Goal: Information Seeking & Learning: Learn about a topic

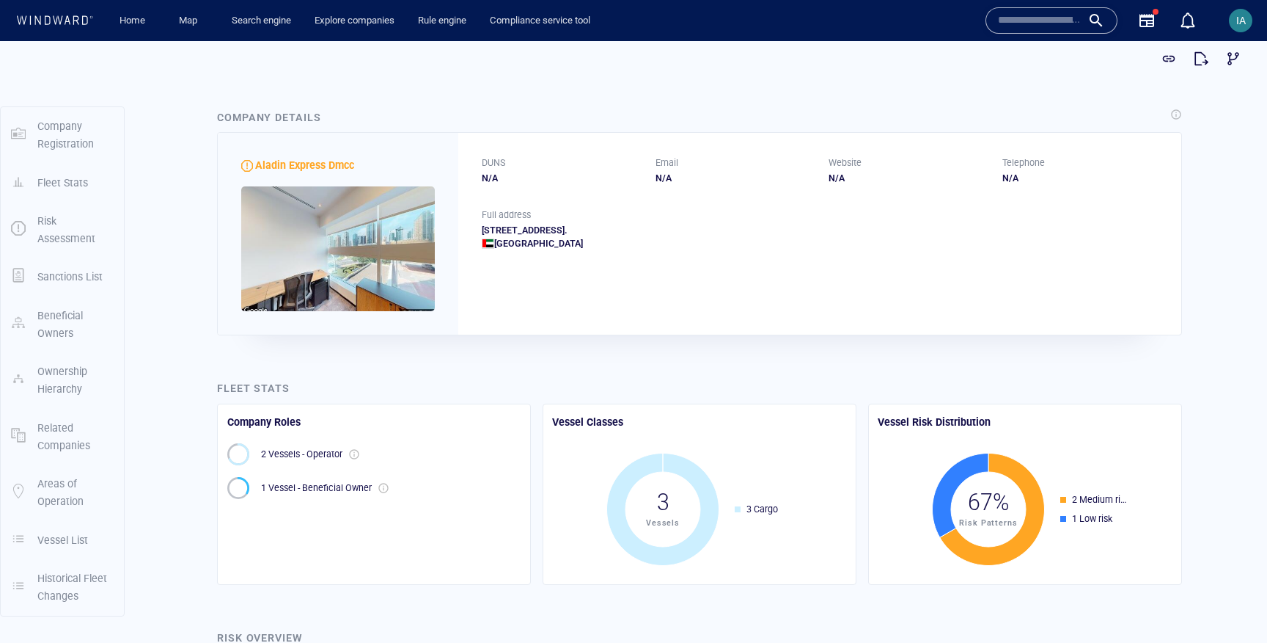
click at [1030, 27] on input "text" at bounding box center [1040, 21] width 84 height 22
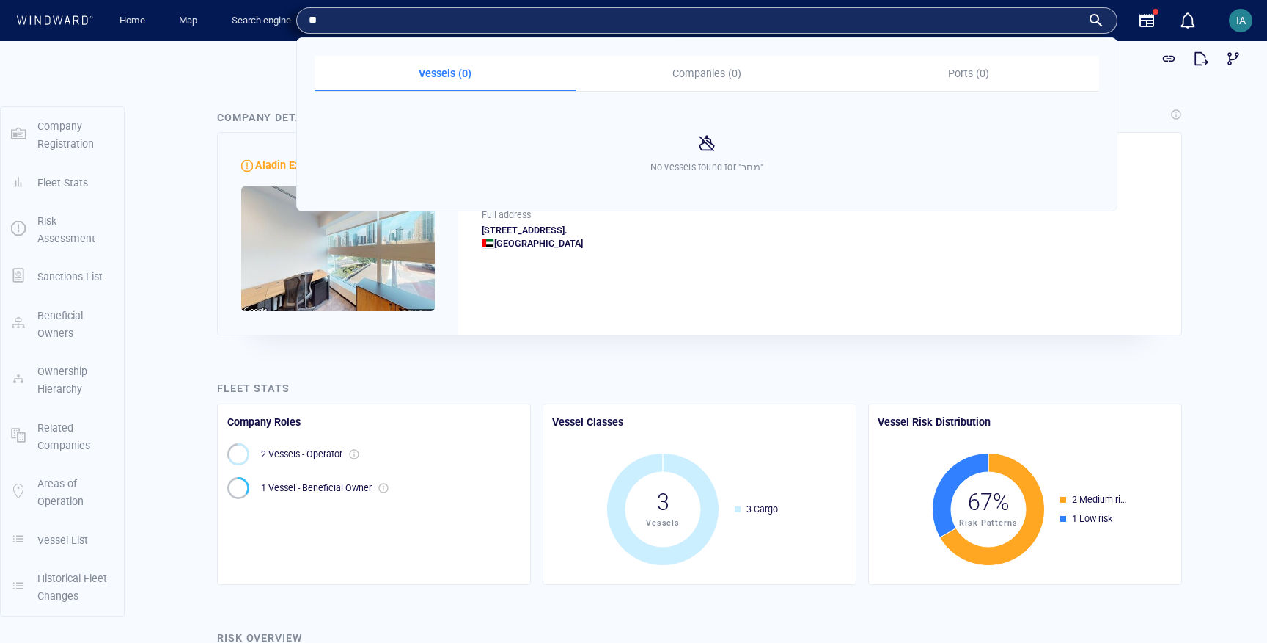
type input "*"
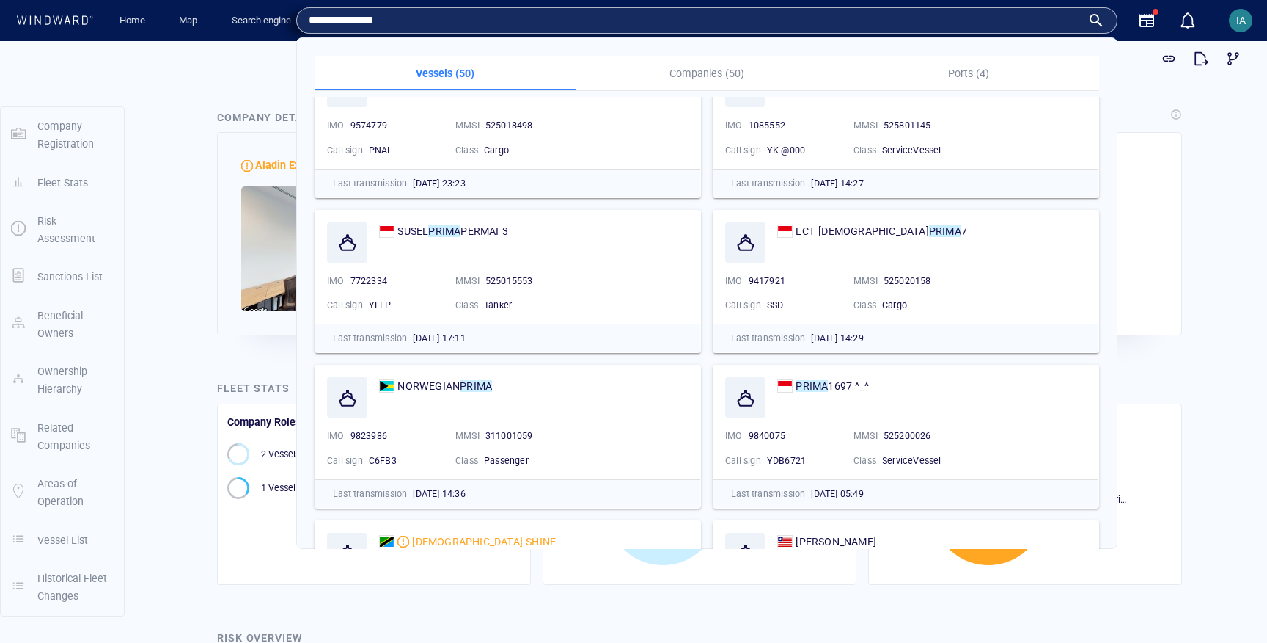
scroll to position [1768, 0]
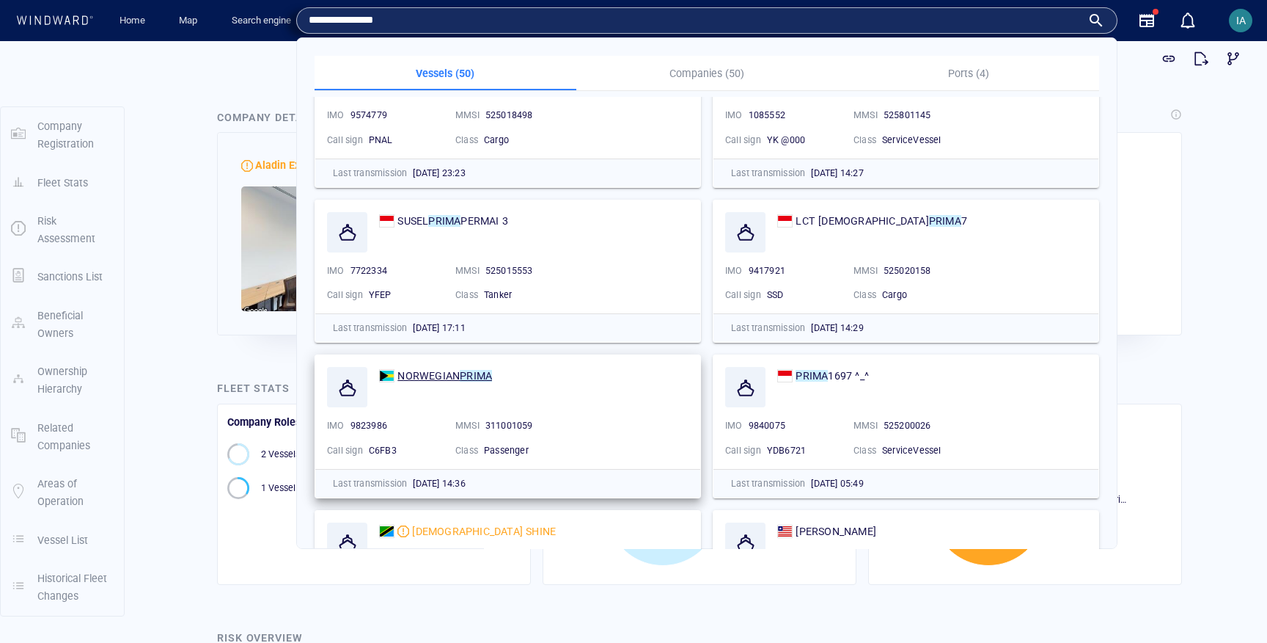
type input "**********"
click at [455, 227] on span "NORWEGIAN" at bounding box center [429, 376] width 62 height 12
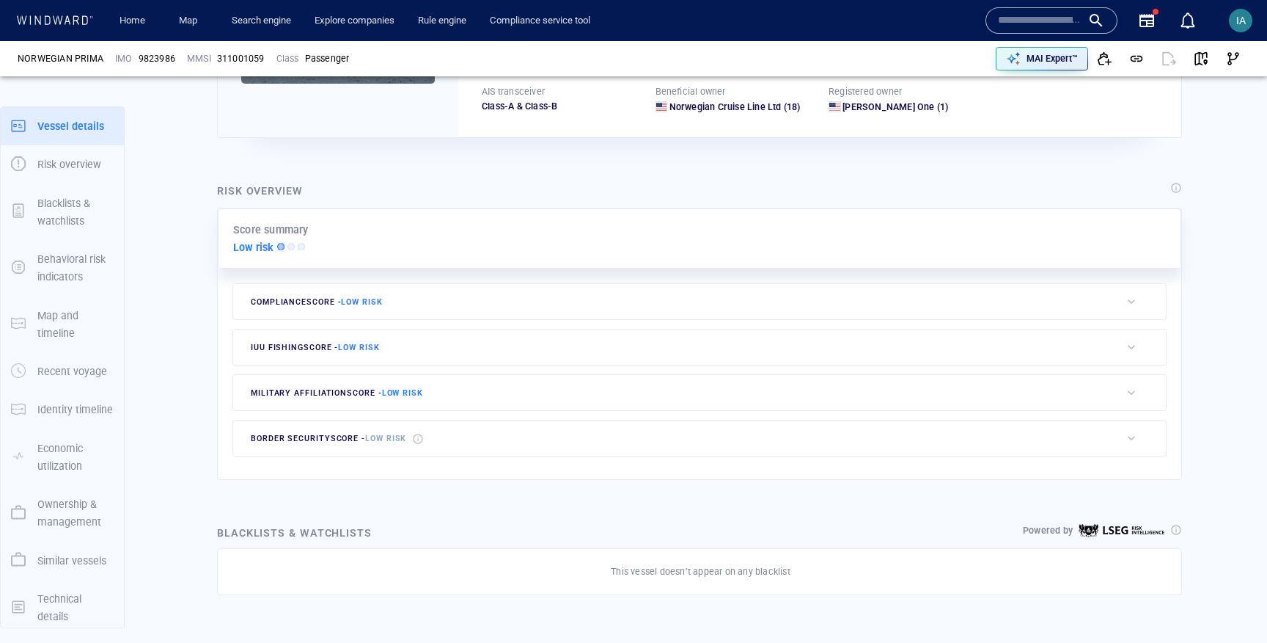
scroll to position [38, 0]
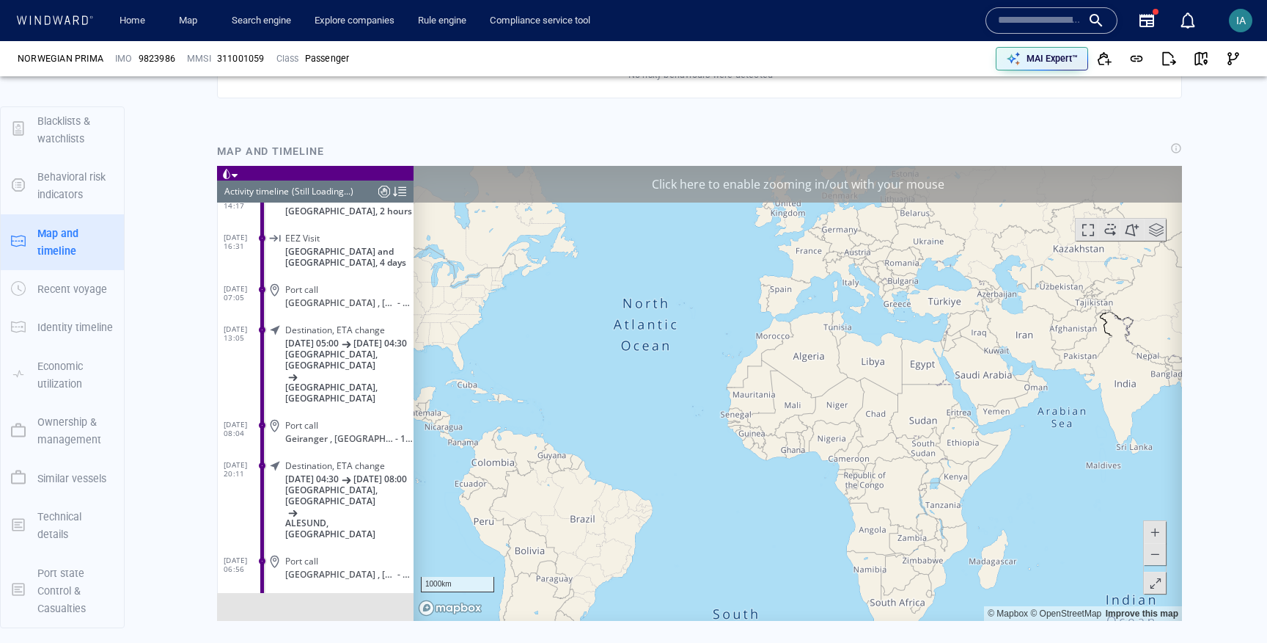
scroll to position [10942, 0]
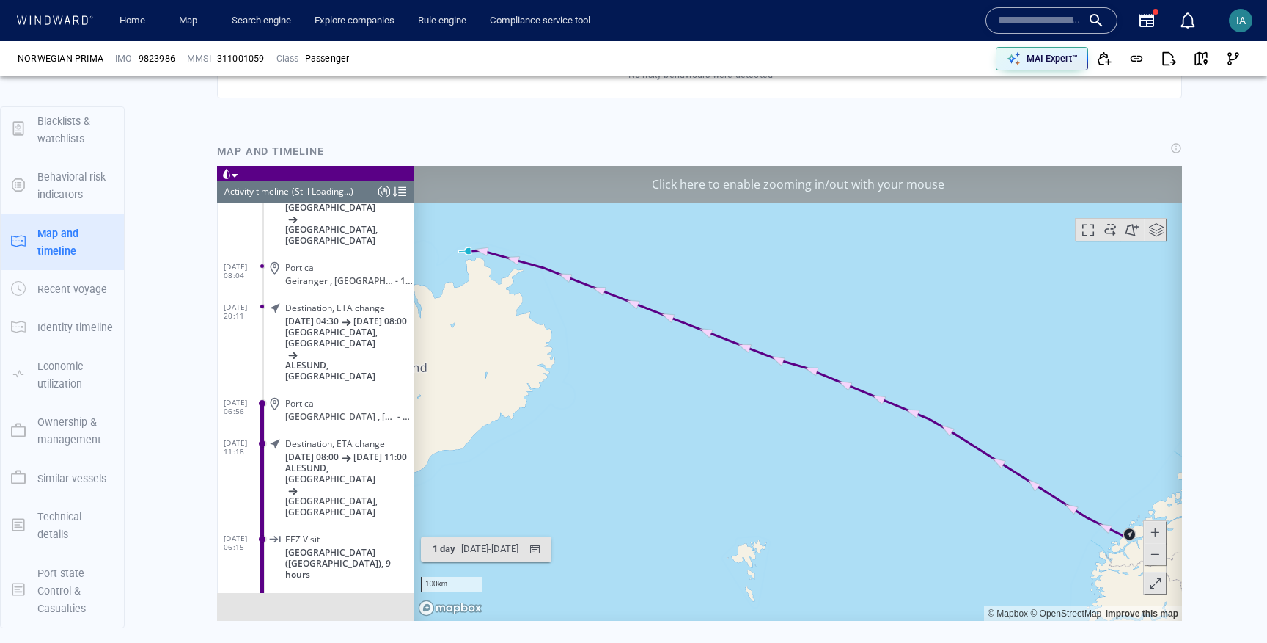
click at [464, 300] on canvas "Map" at bounding box center [798, 392] width 769 height 455
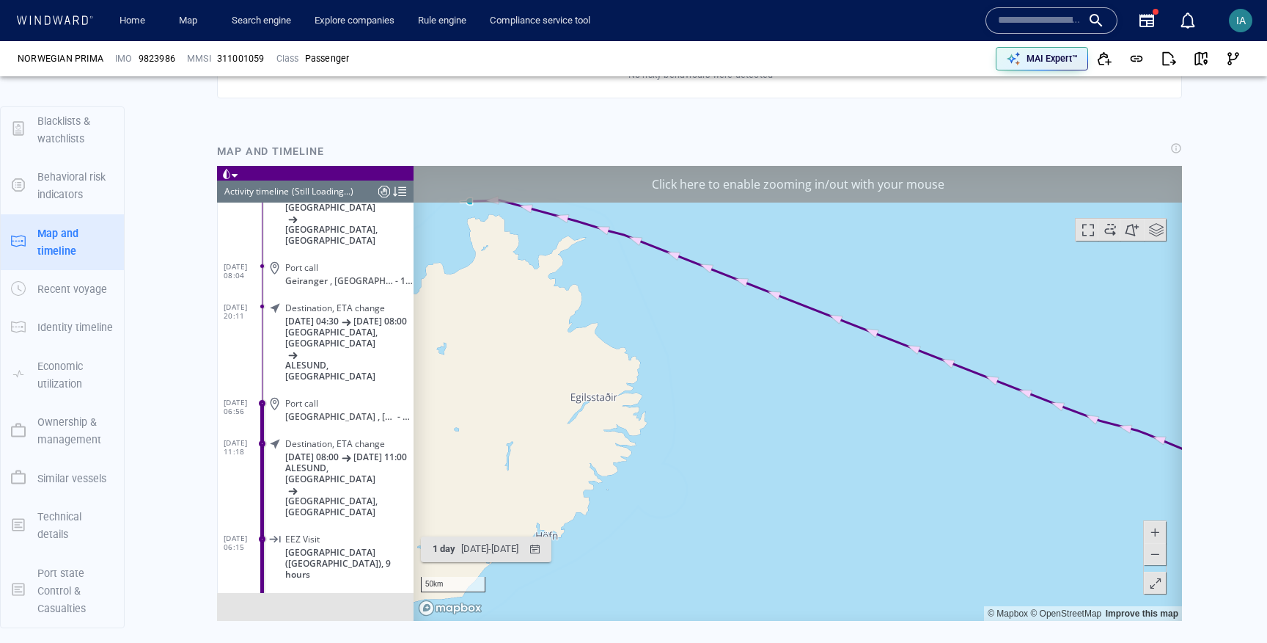
drag, startPoint x: 461, startPoint y: 293, endPoint x: 627, endPoint y: 373, distance: 184.7
click at [627, 373] on canvas "Map" at bounding box center [798, 392] width 769 height 455
click at [608, 334] on canvas "Map" at bounding box center [798, 392] width 769 height 455
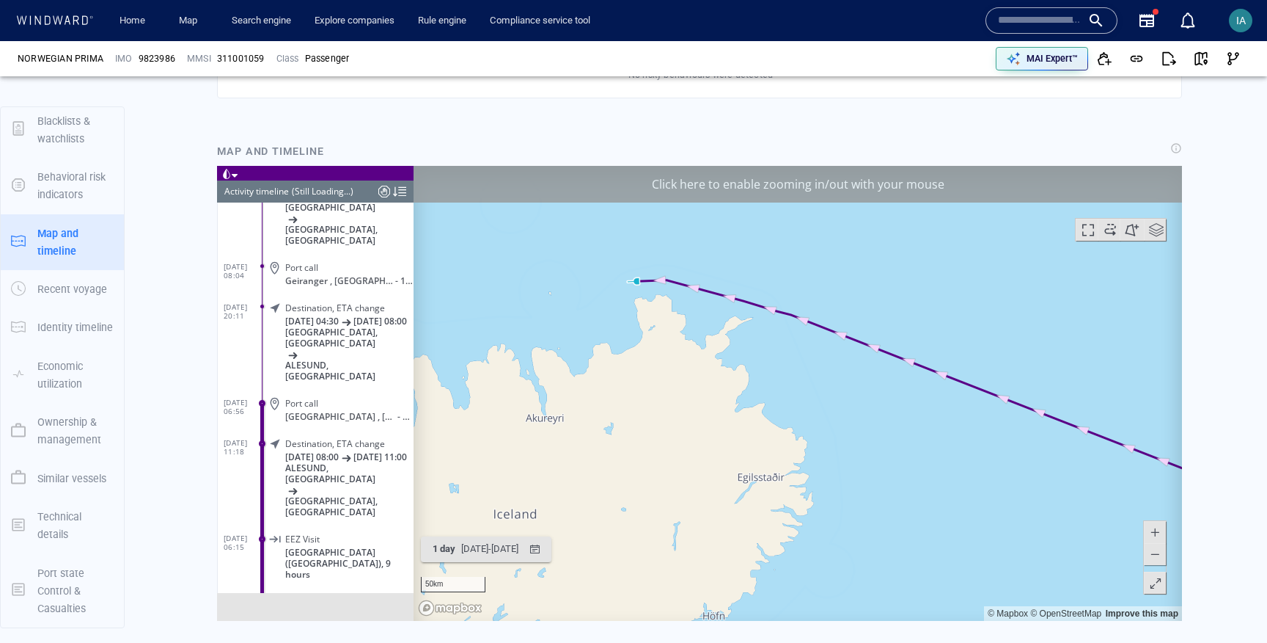
click at [608, 334] on canvas "Map" at bounding box center [798, 392] width 769 height 455
click at [612, 309] on canvas "Map" at bounding box center [798, 392] width 769 height 455
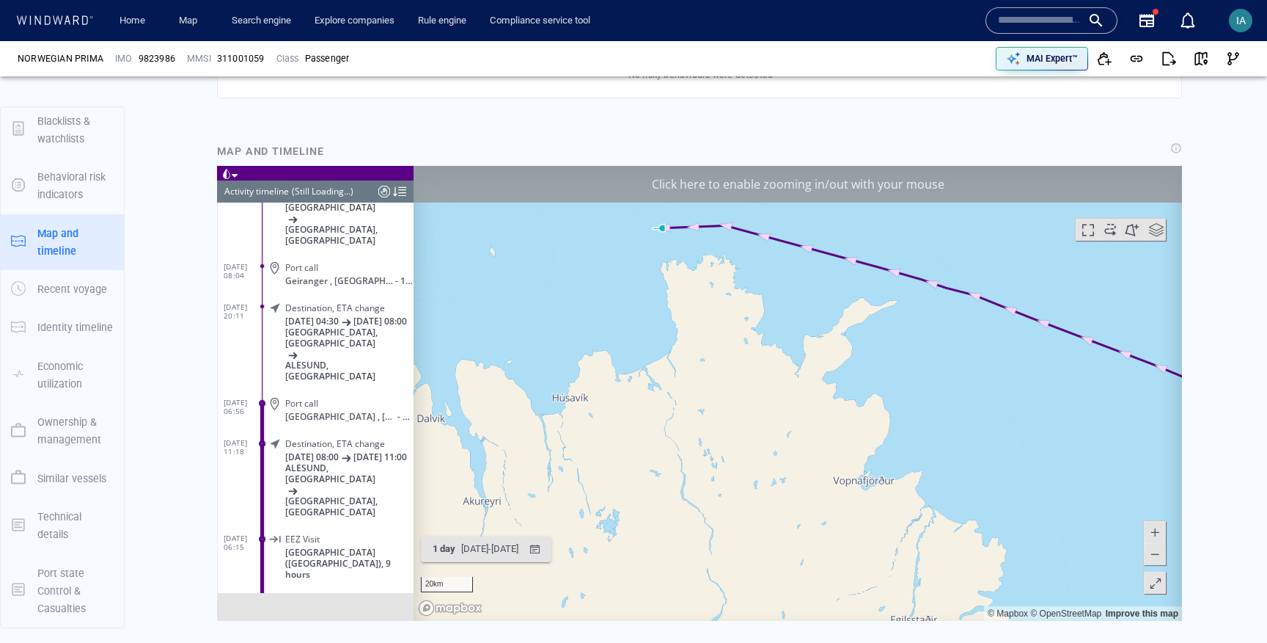
click at [612, 309] on canvas "Map" at bounding box center [798, 392] width 769 height 455
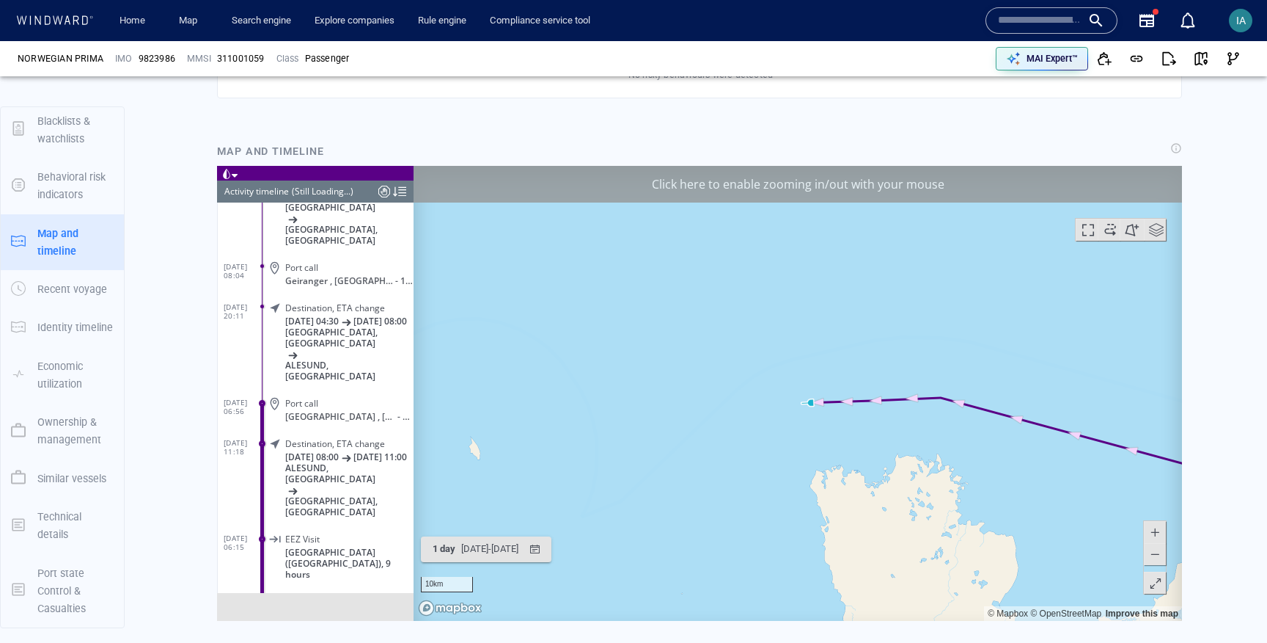
drag, startPoint x: 612, startPoint y: 304, endPoint x: 690, endPoint y: 315, distance: 78.5
click at [692, 315] on canvas "Map" at bounding box center [798, 392] width 769 height 455
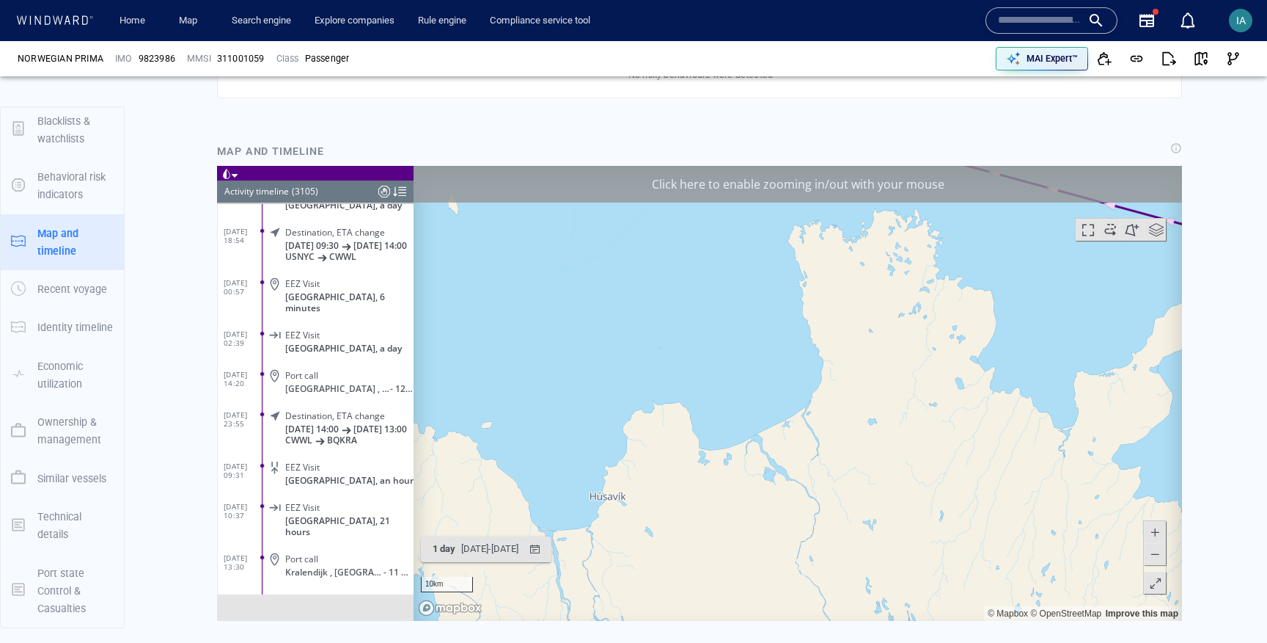
scroll to position [124872, 0]
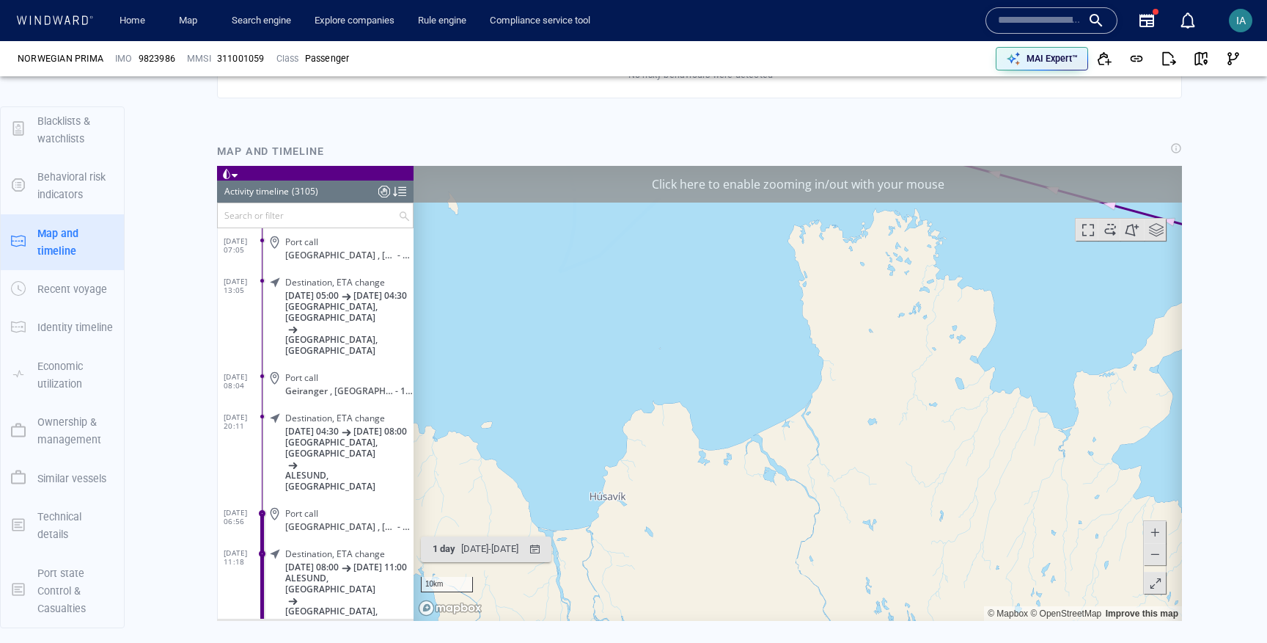
click at [1160, 554] on span at bounding box center [1155, 553] width 15 height 22
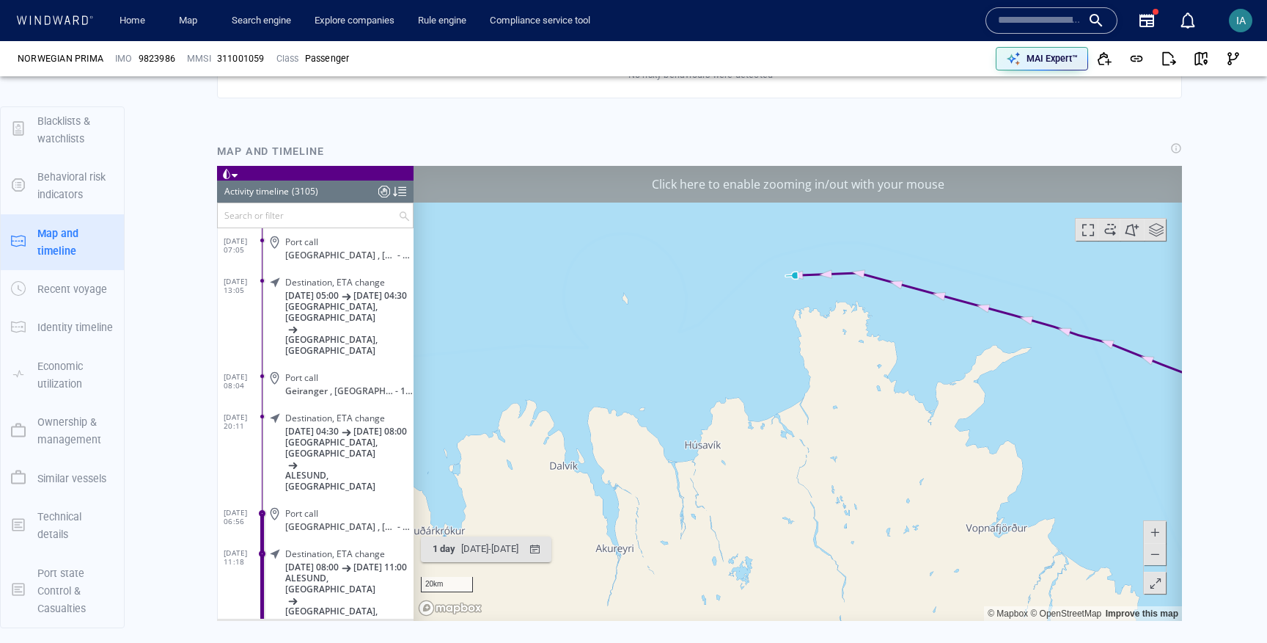
click at [1160, 549] on span at bounding box center [1155, 553] width 15 height 22
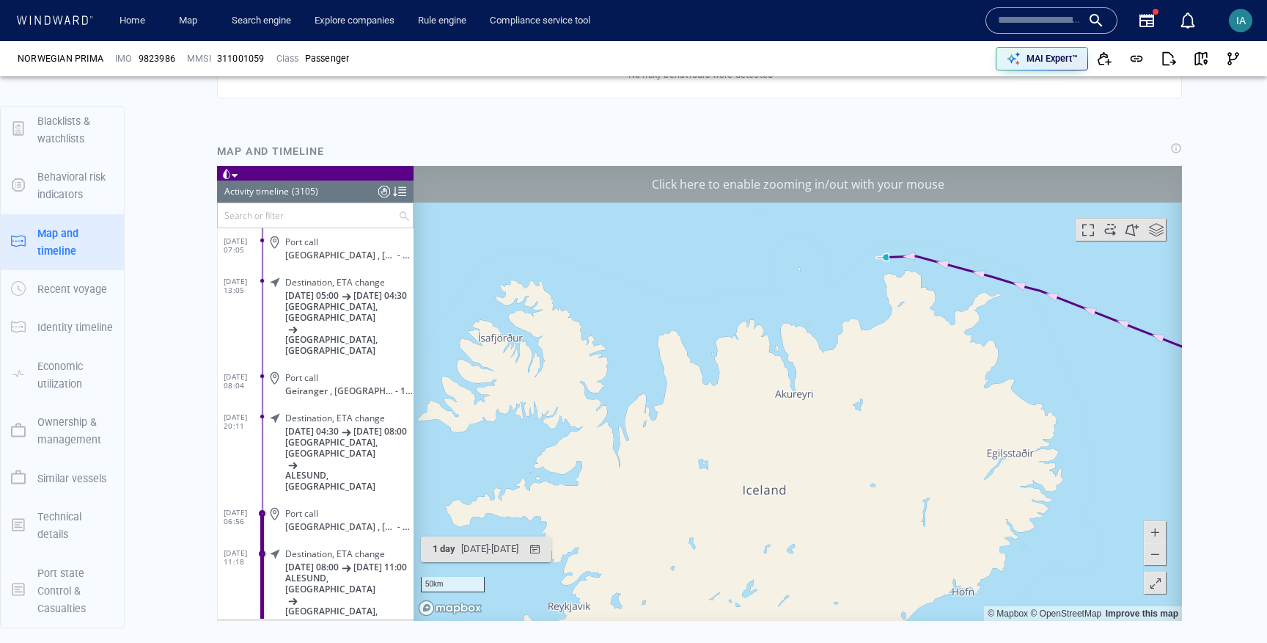
drag, startPoint x: 751, startPoint y: 478, endPoint x: 839, endPoint y: 401, distance: 116.5
click at [839, 401] on canvas "Map" at bounding box center [798, 392] width 769 height 455
click at [1158, 557] on span at bounding box center [1155, 553] width 15 height 22
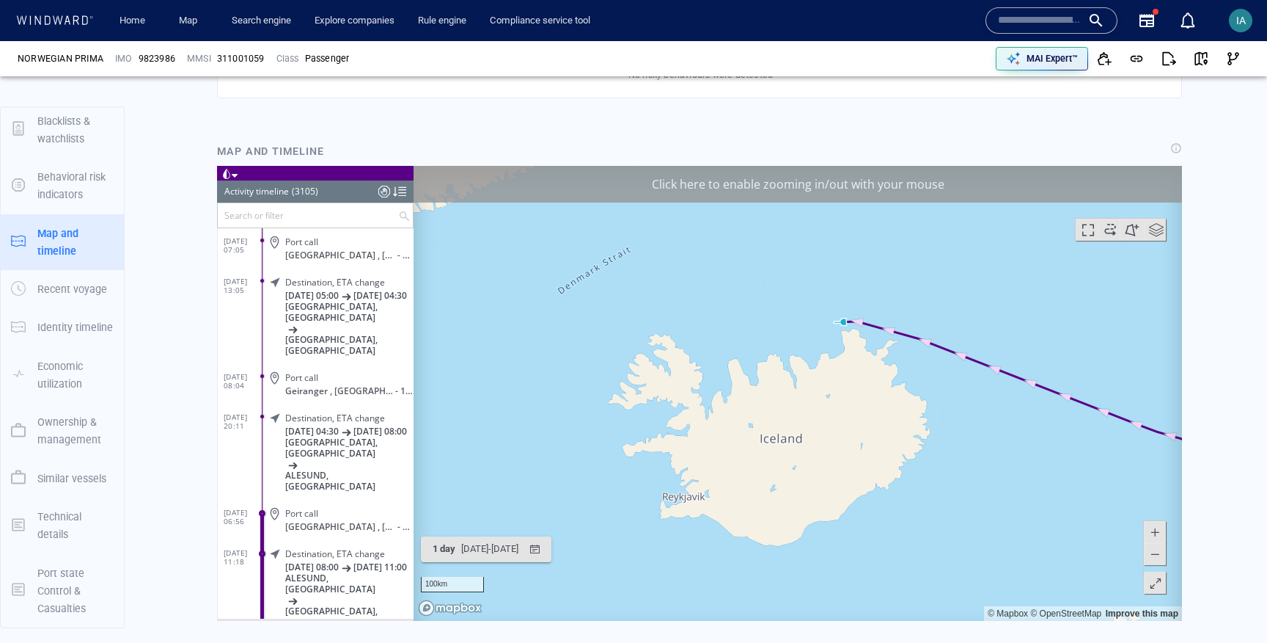
drag, startPoint x: 838, startPoint y: 403, endPoint x: 844, endPoint y: 381, distance: 23.5
click at [844, 381] on canvas "Map" at bounding box center [798, 392] width 769 height 455
